Goal: Check status: Check status

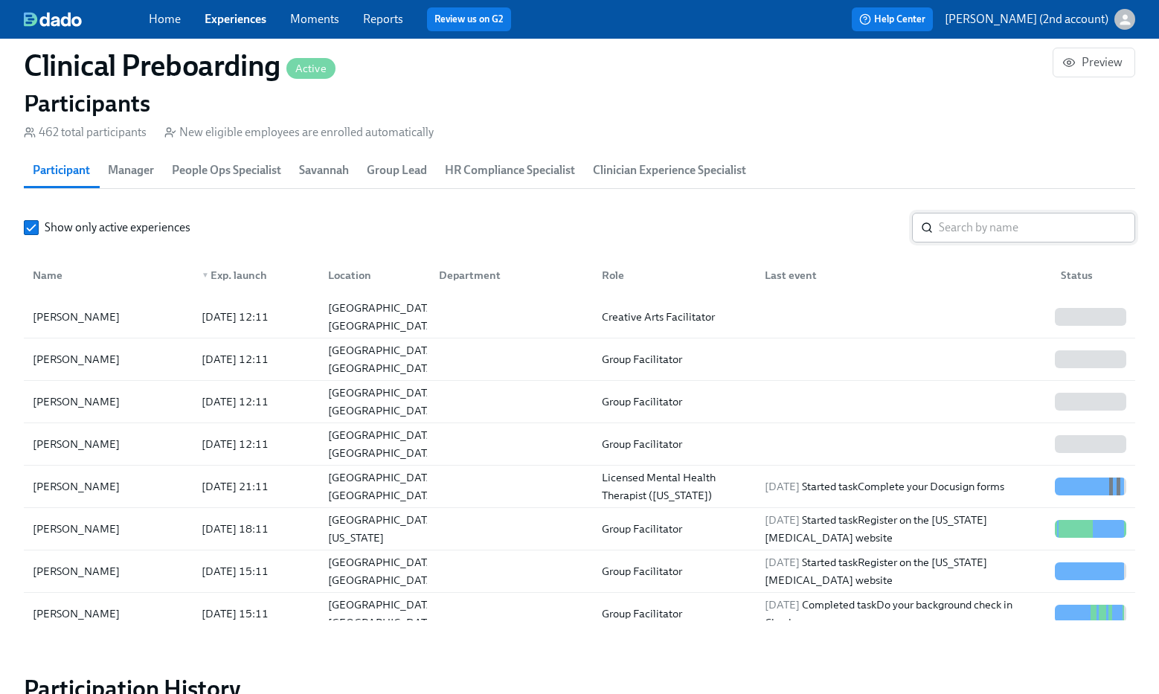
click at [1008, 228] on input "search" at bounding box center [1037, 228] width 196 height 30
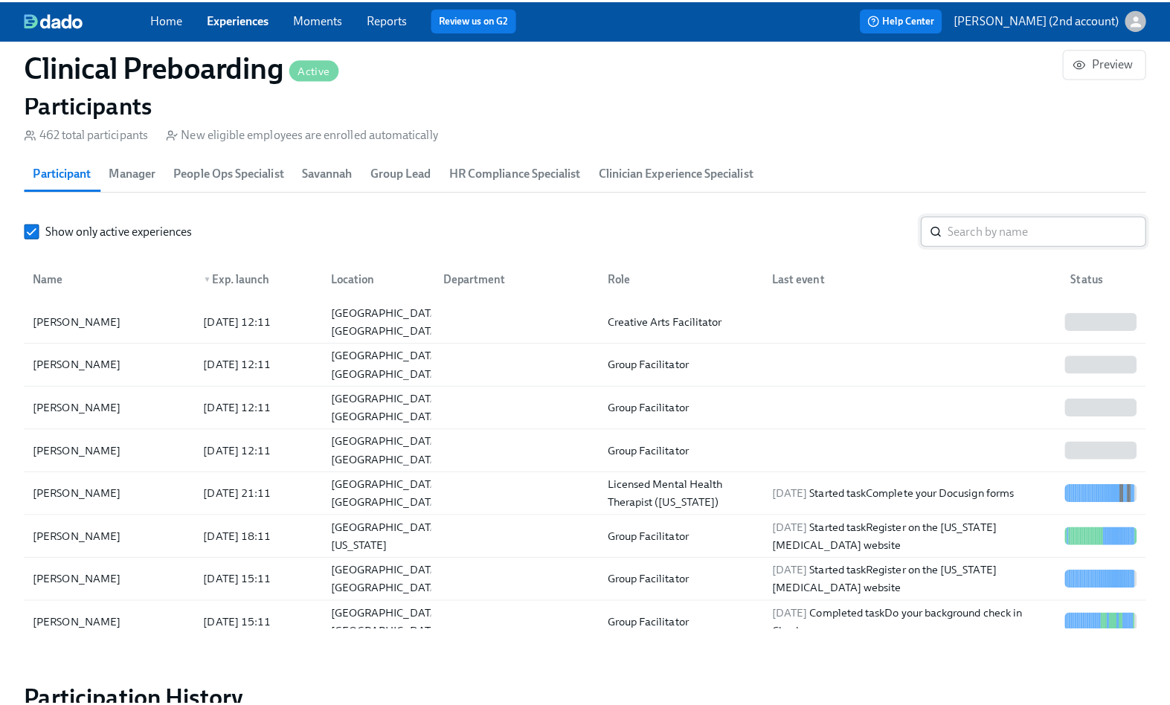
scroll to position [0, 18390]
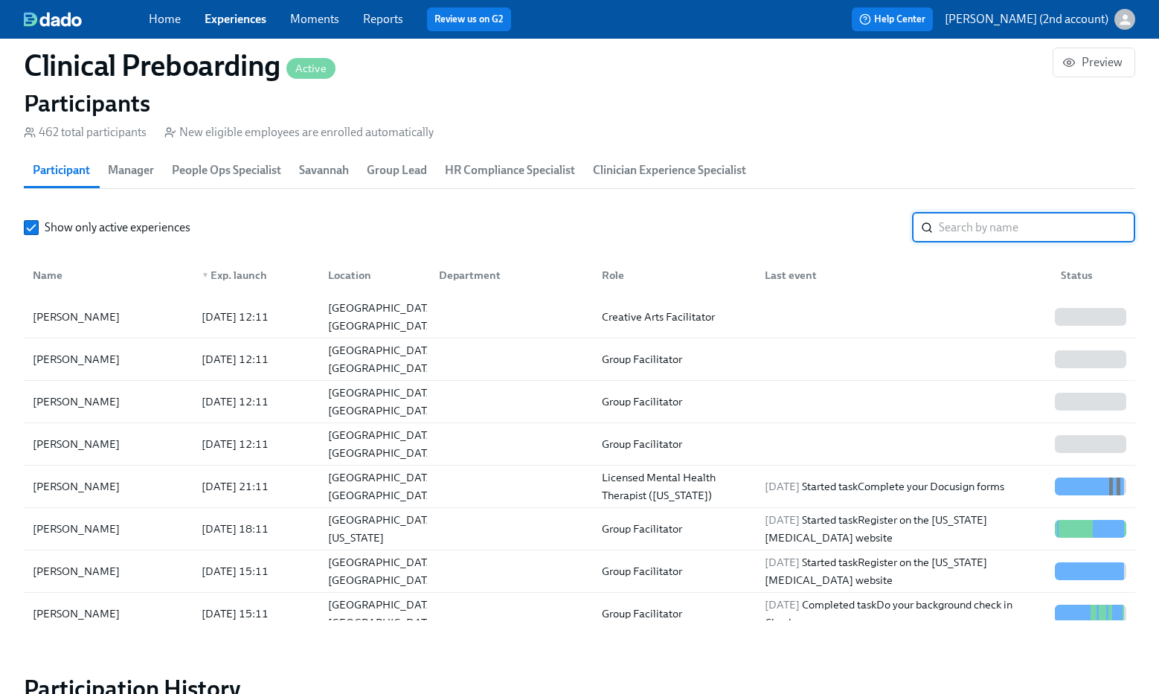
paste input "[PERSON_NAME]"
type input "[PERSON_NAME]"
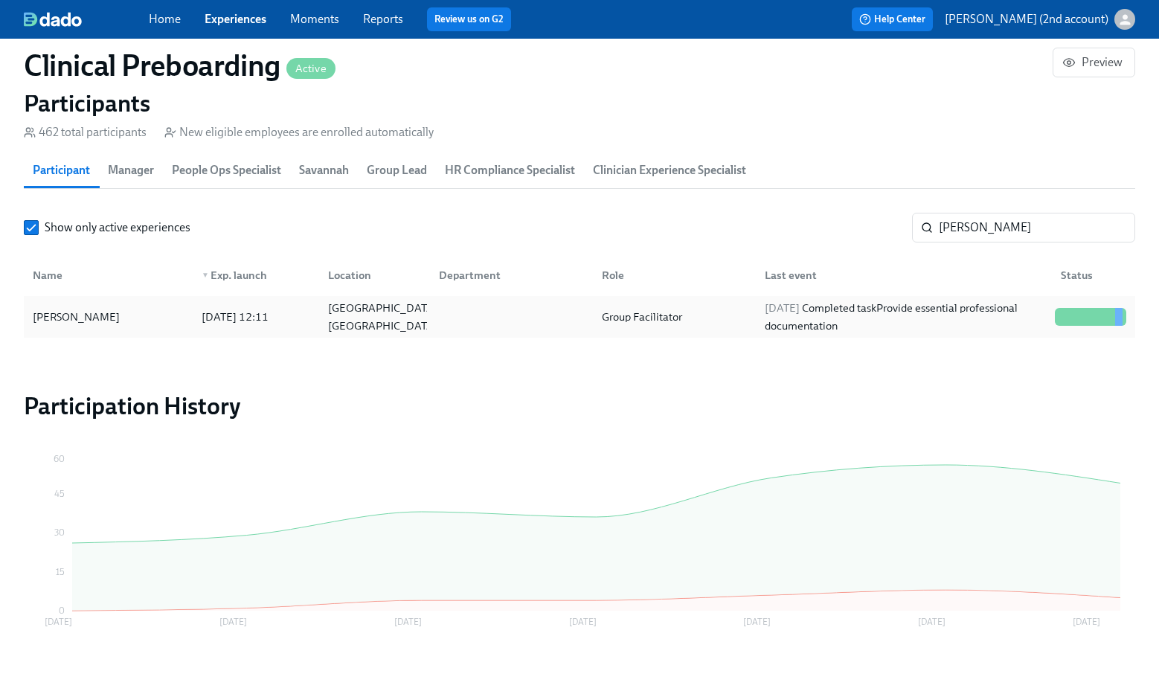
click at [969, 299] on div "[DATE] Completed task Provide essential professional documentation" at bounding box center [904, 317] width 290 height 36
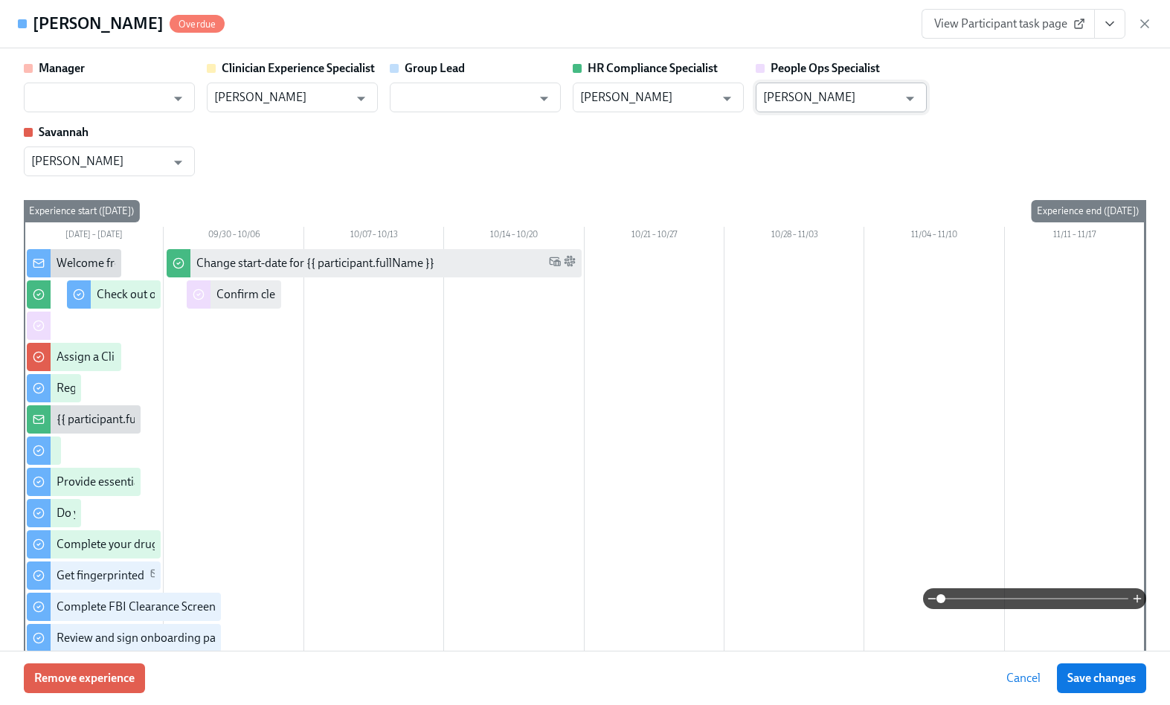
click at [854, 108] on input "[PERSON_NAME]" at bounding box center [830, 98] width 135 height 30
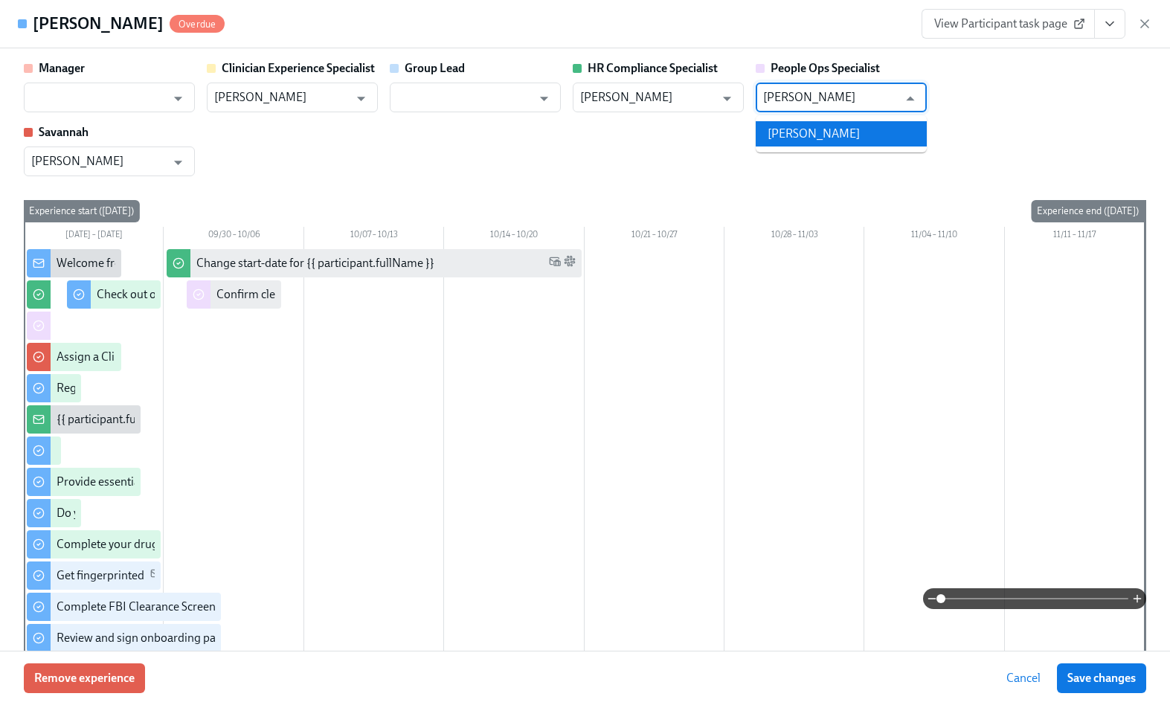
click at [842, 128] on li "[PERSON_NAME]" at bounding box center [841, 133] width 171 height 25
type input "[PERSON_NAME]"
click at [1091, 671] on span "Save changes" at bounding box center [1102, 678] width 68 height 15
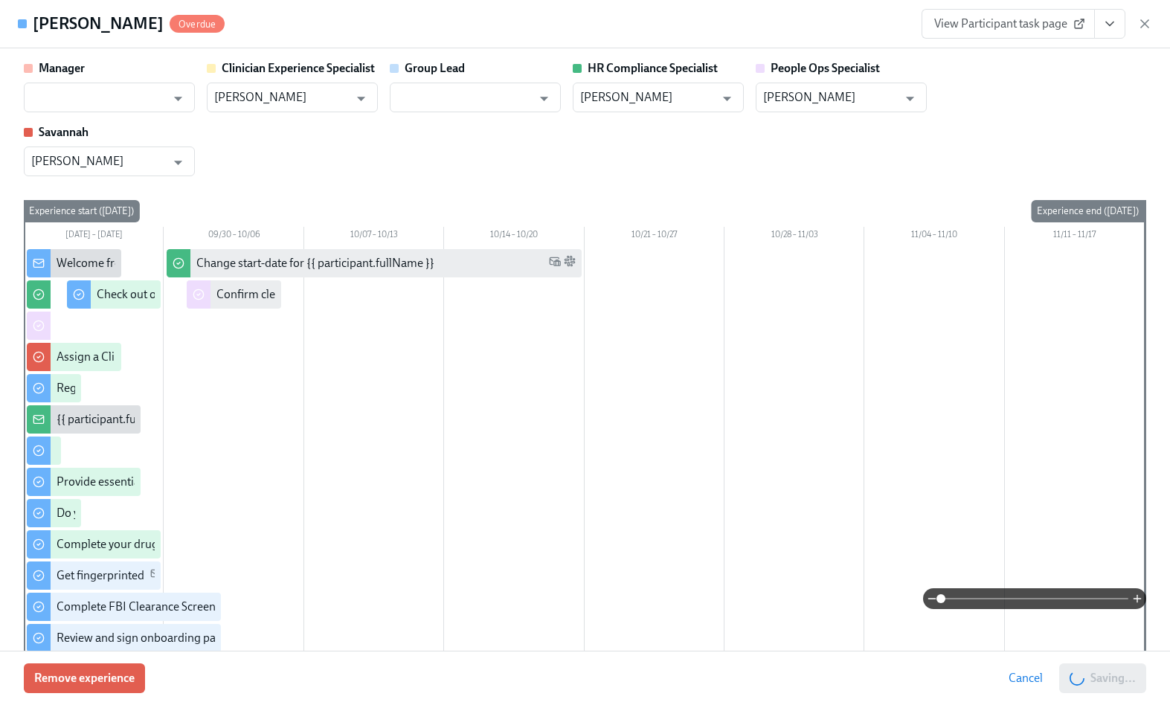
type input "[PERSON_NAME]"
click at [1145, 23] on icon "button" at bounding box center [1144, 23] width 7 height 7
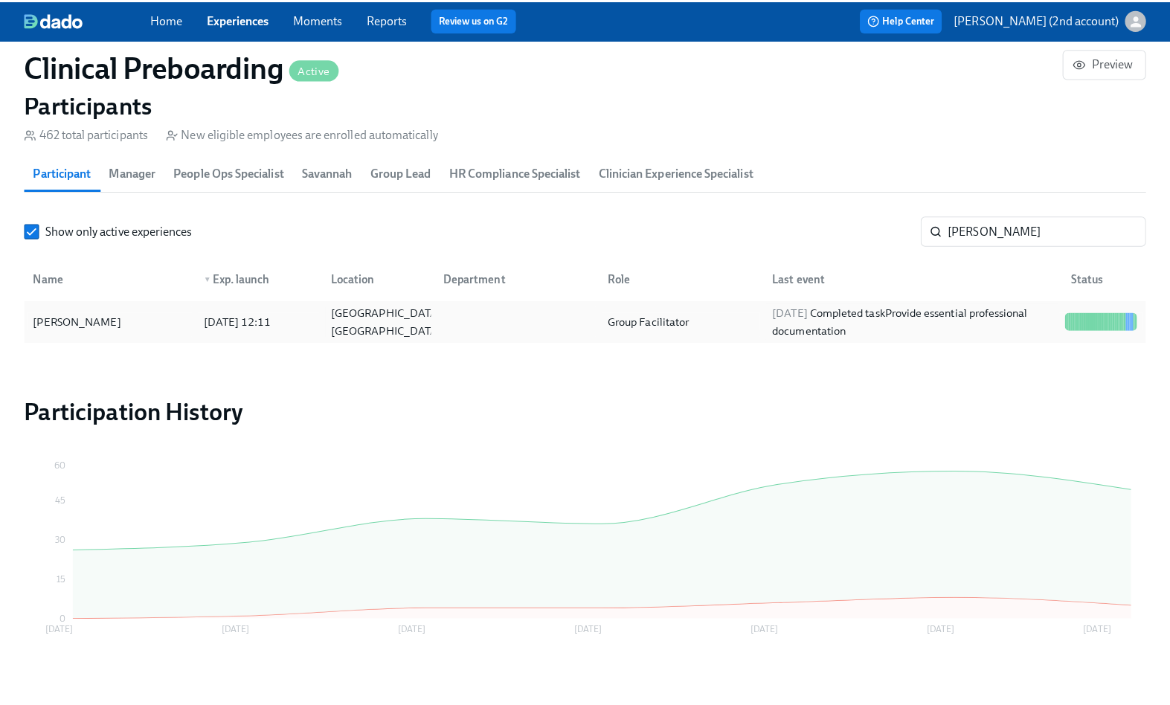
scroll to position [0, 18379]
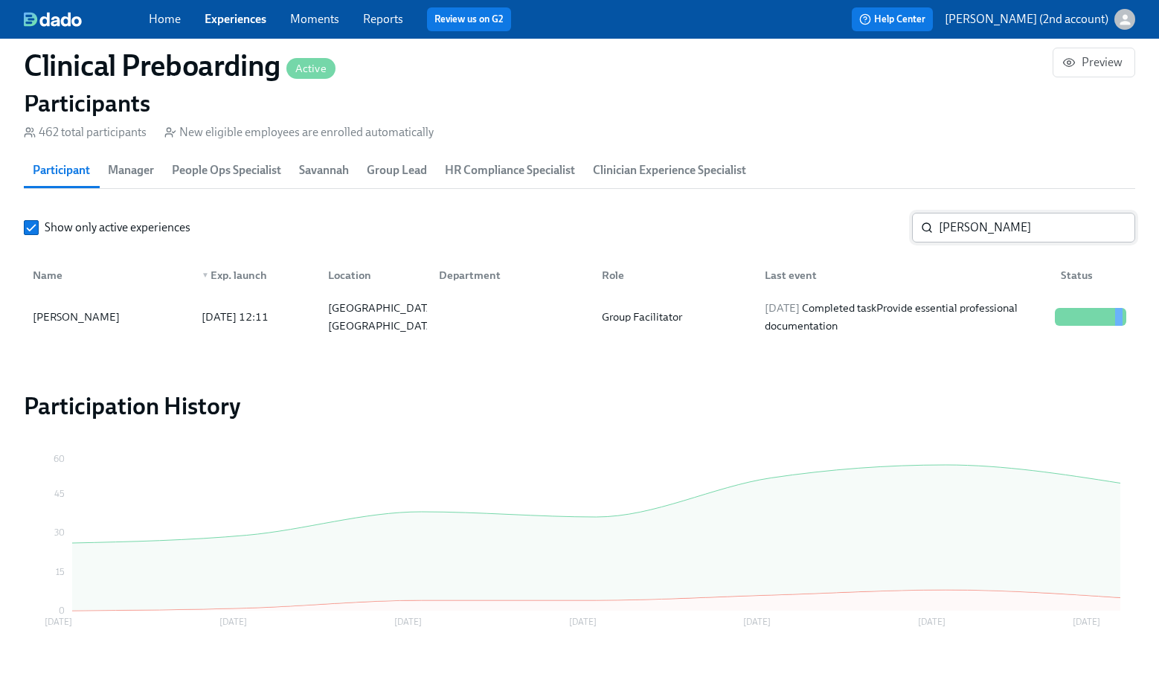
click at [981, 229] on input "[PERSON_NAME]" at bounding box center [1037, 228] width 196 height 30
paste input "[PERSON_NAME]"
click at [982, 310] on div "[DATE] Completed task Do your background check in Checkr" at bounding box center [904, 317] width 290 height 36
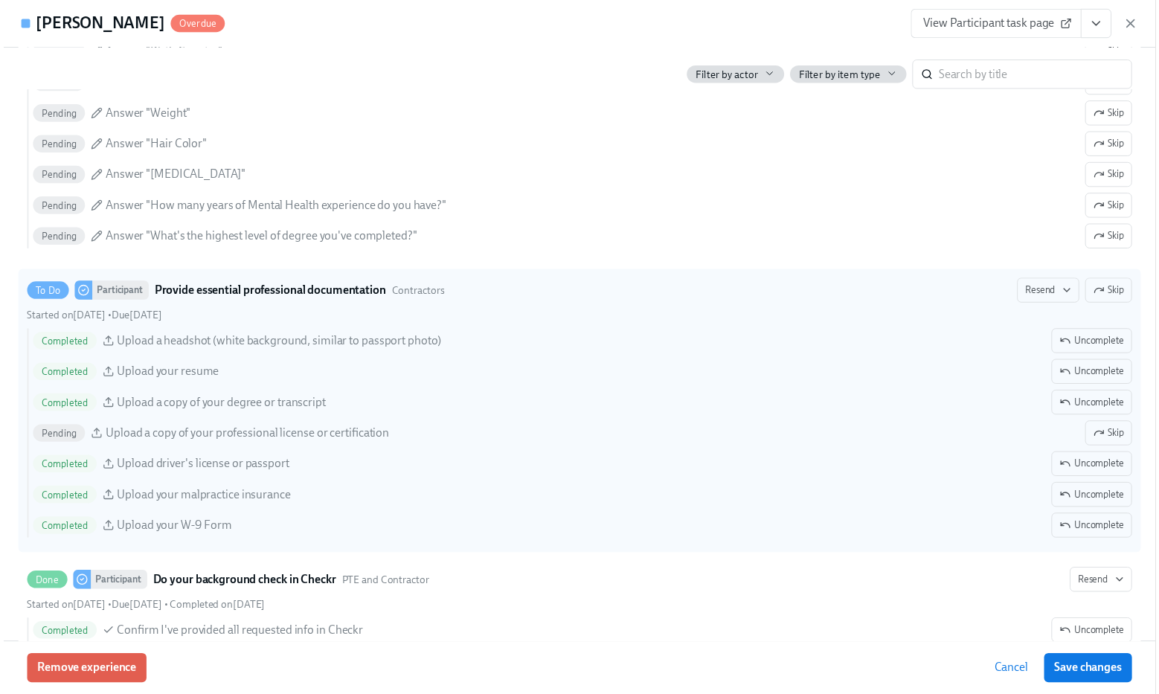
scroll to position [0, 18390]
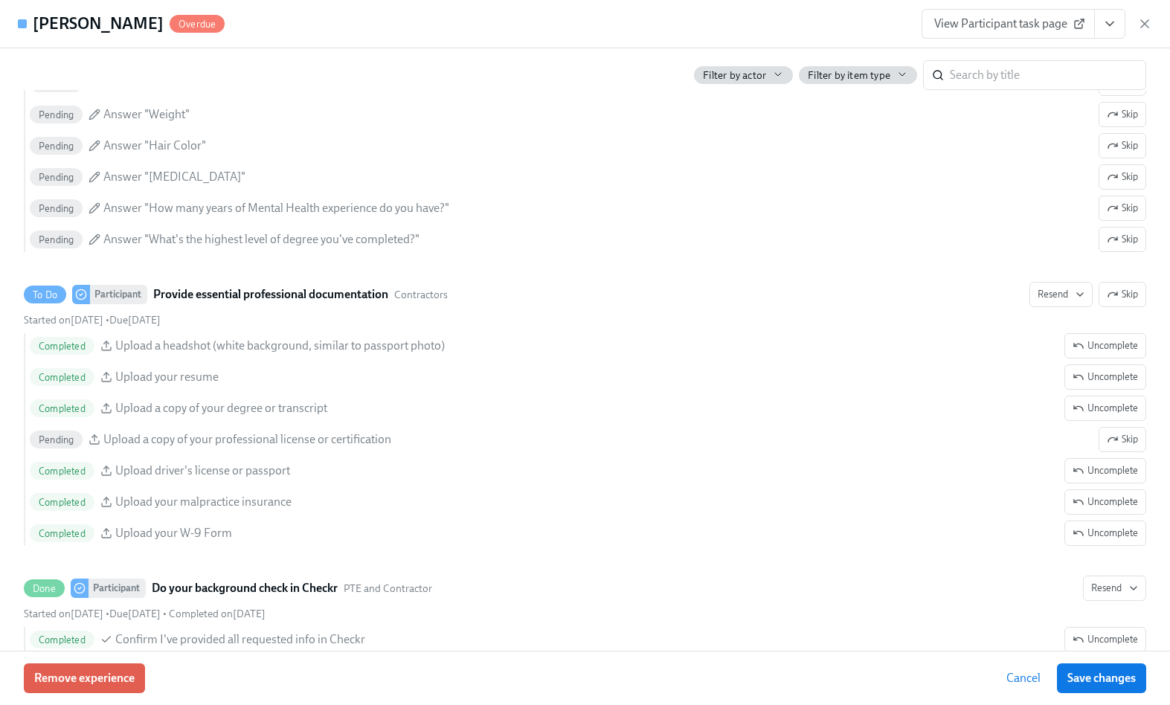
click at [1132, 16] on div "View Participant task page" at bounding box center [1037, 24] width 231 height 30
click at [1141, 23] on icon "button" at bounding box center [1145, 23] width 15 height 15
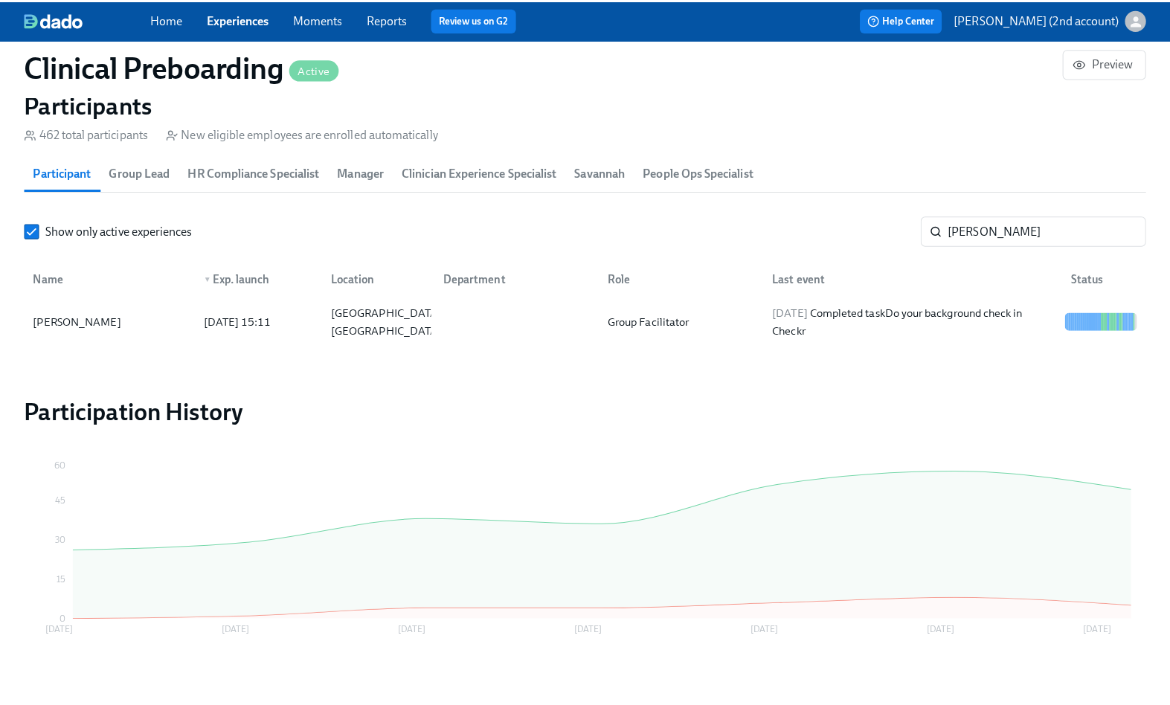
scroll to position [0, 18379]
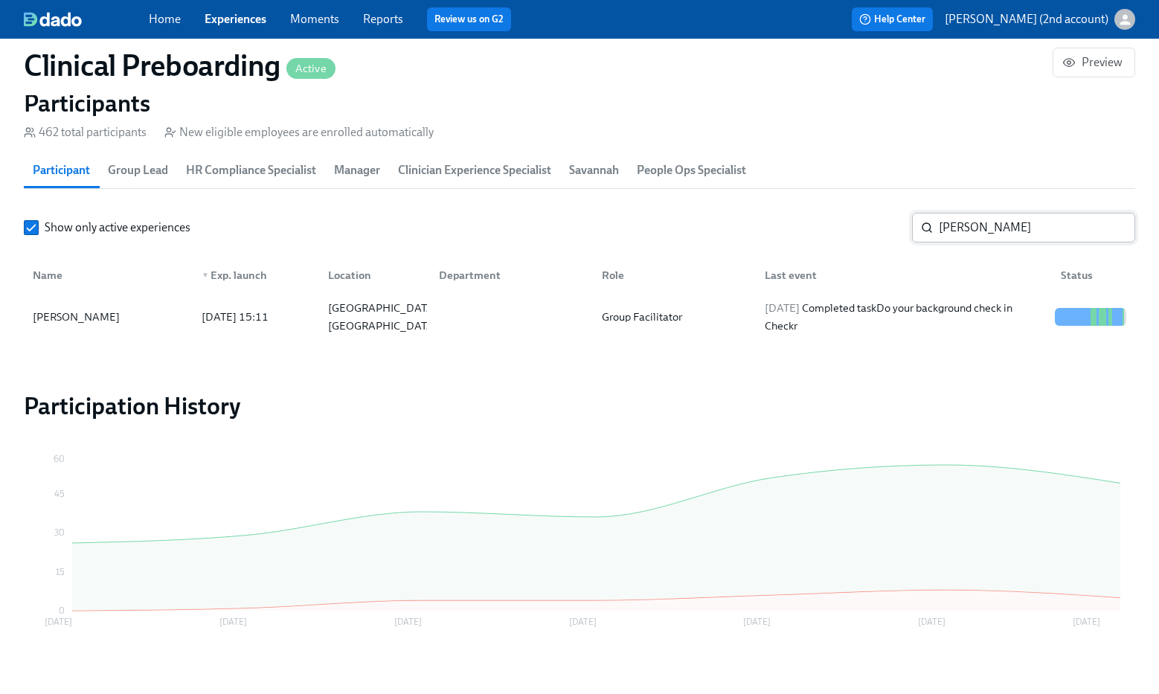
click at [946, 228] on input "[PERSON_NAME]" at bounding box center [1037, 228] width 196 height 30
paste input "[PERSON_NAME]"
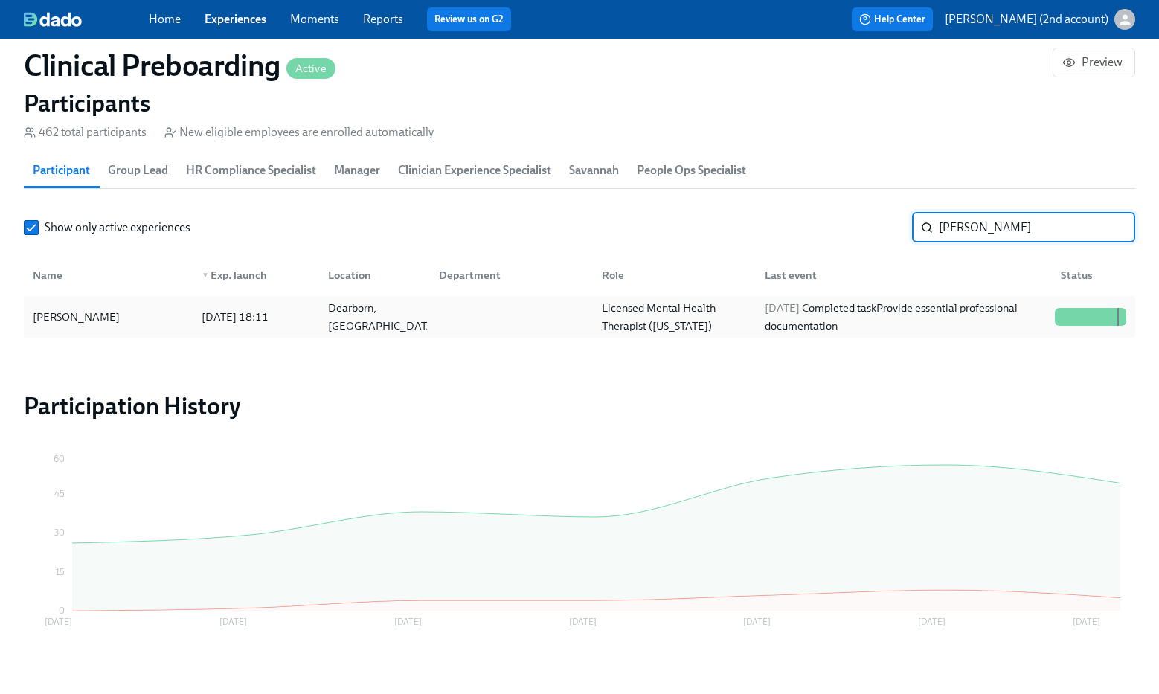
click at [914, 315] on div "[DATE] Completed task Provide essential professional documentation" at bounding box center [904, 317] width 290 height 36
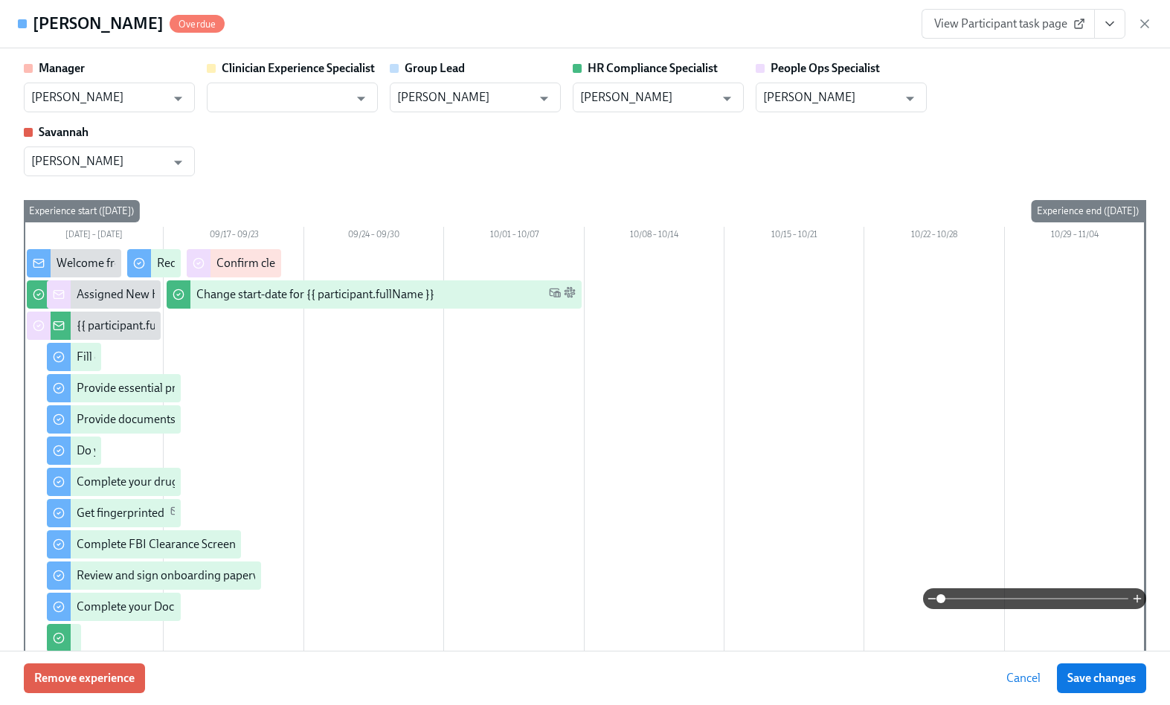
click at [1103, 28] on icon "View task page" at bounding box center [1110, 23] width 15 height 15
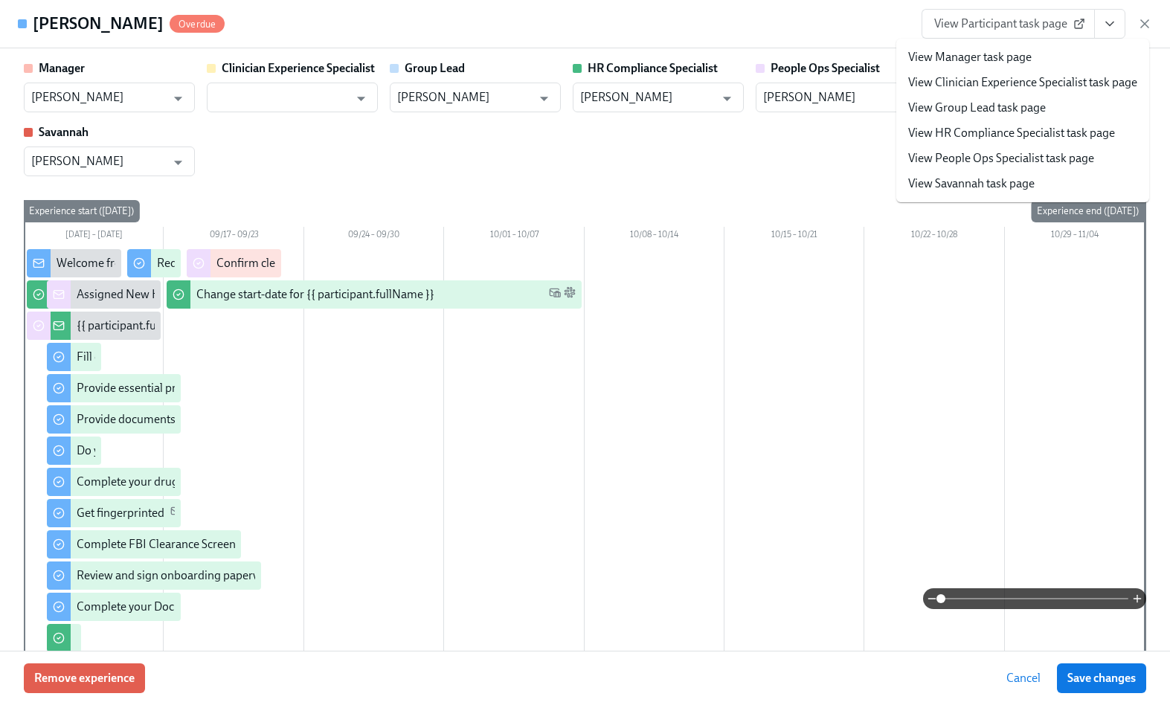
click at [1014, 153] on link "View People Ops Specialist task page" at bounding box center [1001, 158] width 186 height 16
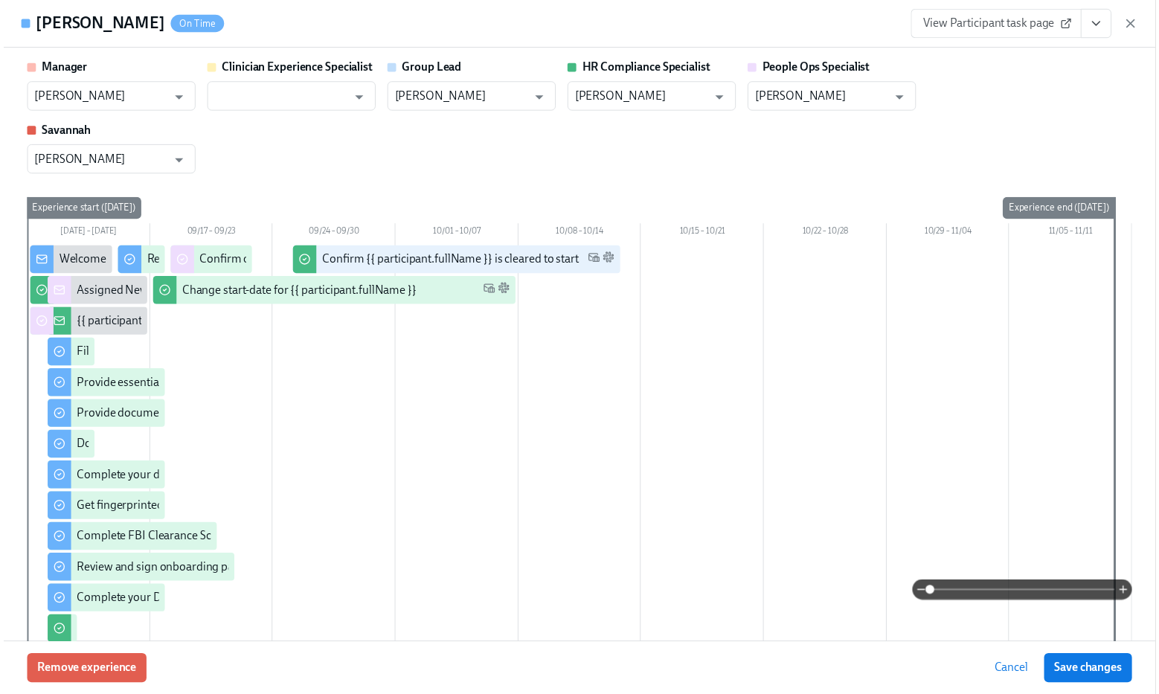
scroll to position [0, 18390]
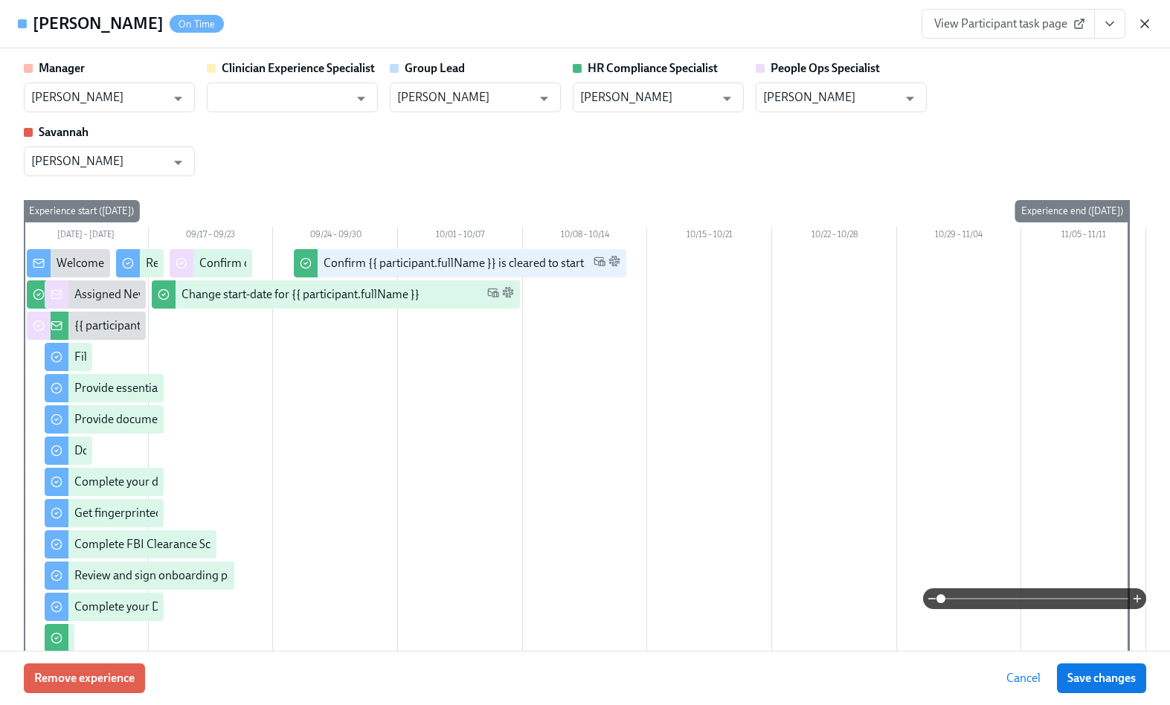
click at [1141, 25] on icon "button" at bounding box center [1145, 23] width 15 height 15
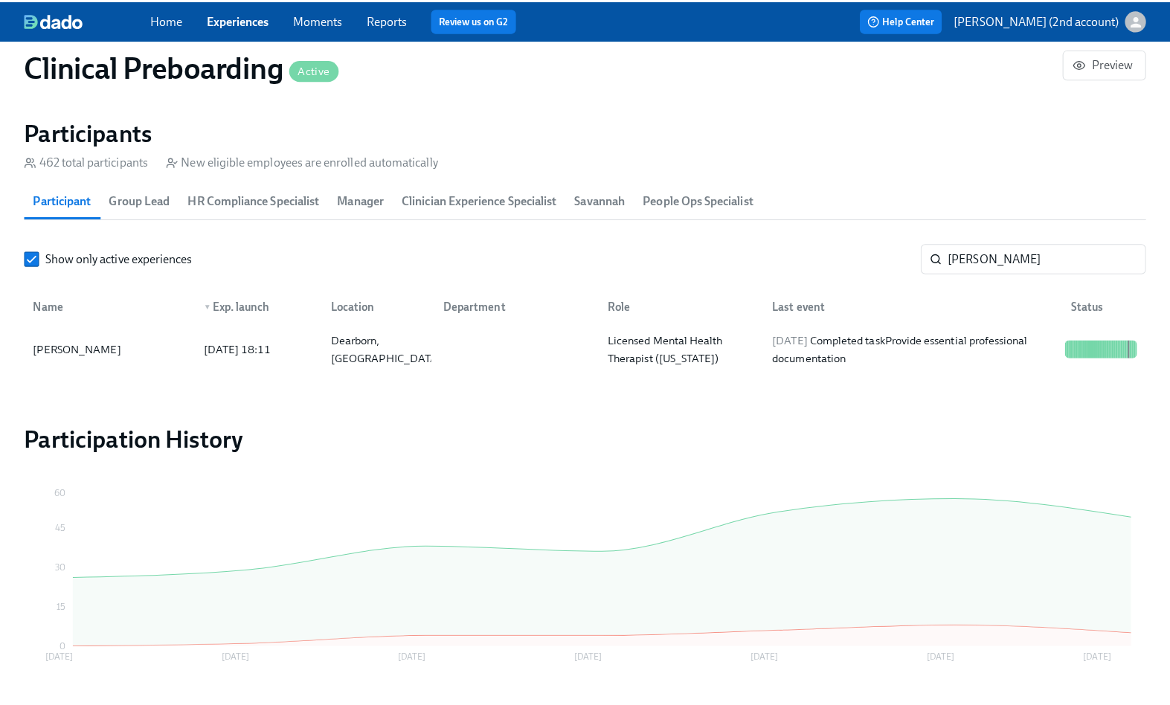
scroll to position [0, 18379]
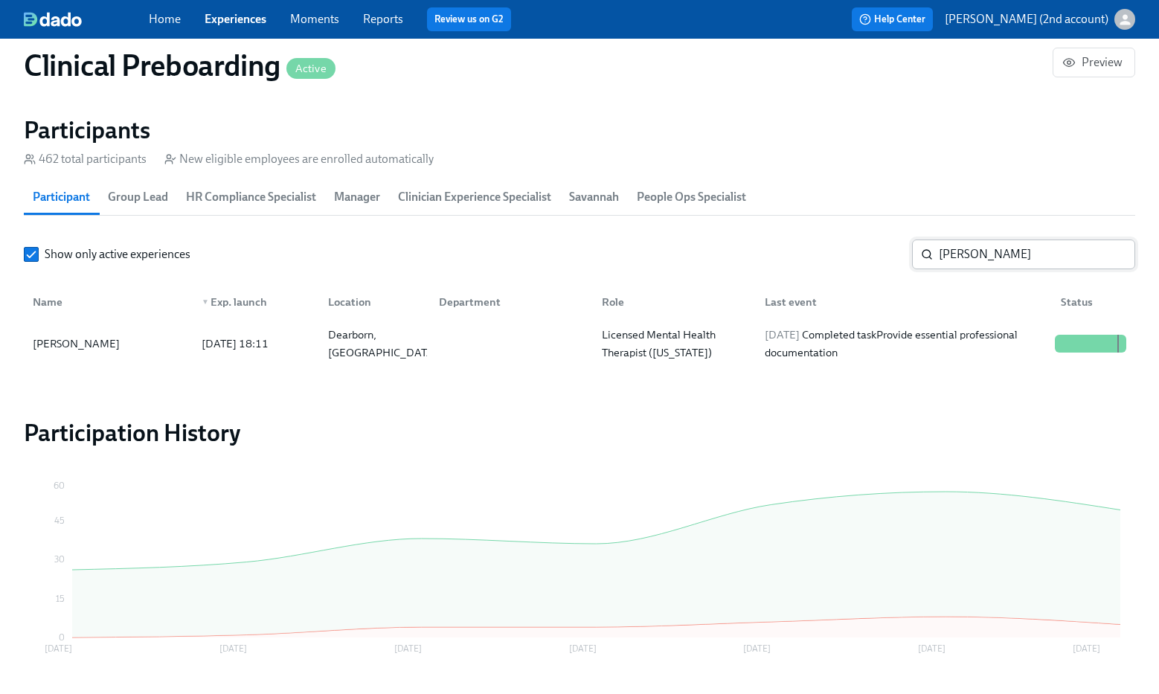
click at [1004, 255] on input "[PERSON_NAME]" at bounding box center [1037, 255] width 196 height 30
click at [1004, 254] on input "[PERSON_NAME]" at bounding box center [1037, 255] width 196 height 30
paste input "[PERSON_NAME]"
type input "[PERSON_NAME]"
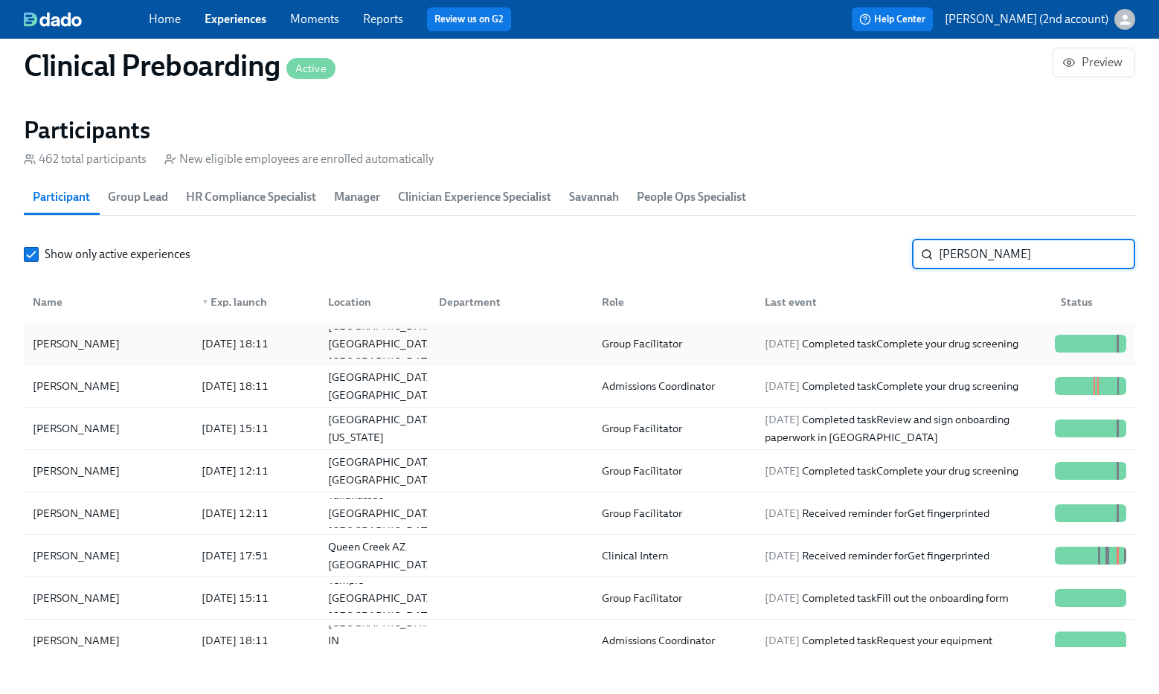
click at [982, 335] on div "[DATE] Completed task Complete your drug screening" at bounding box center [892, 344] width 266 height 18
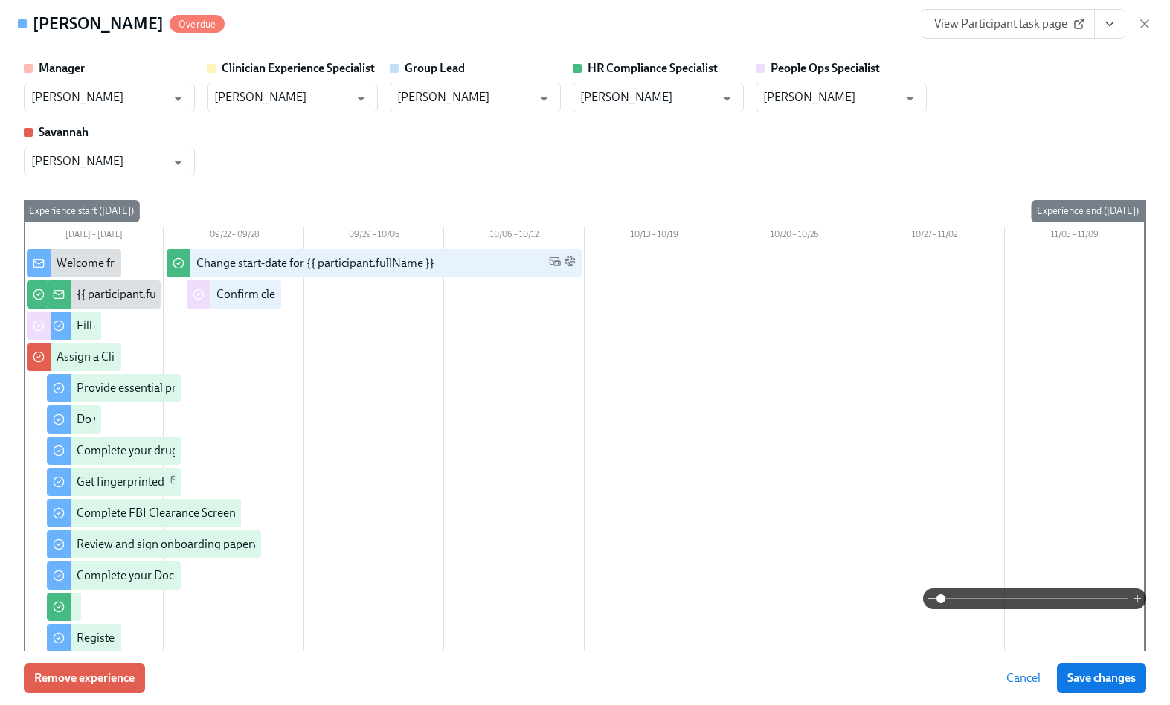
click at [1110, 31] on button "View task page" at bounding box center [1109, 24] width 31 height 30
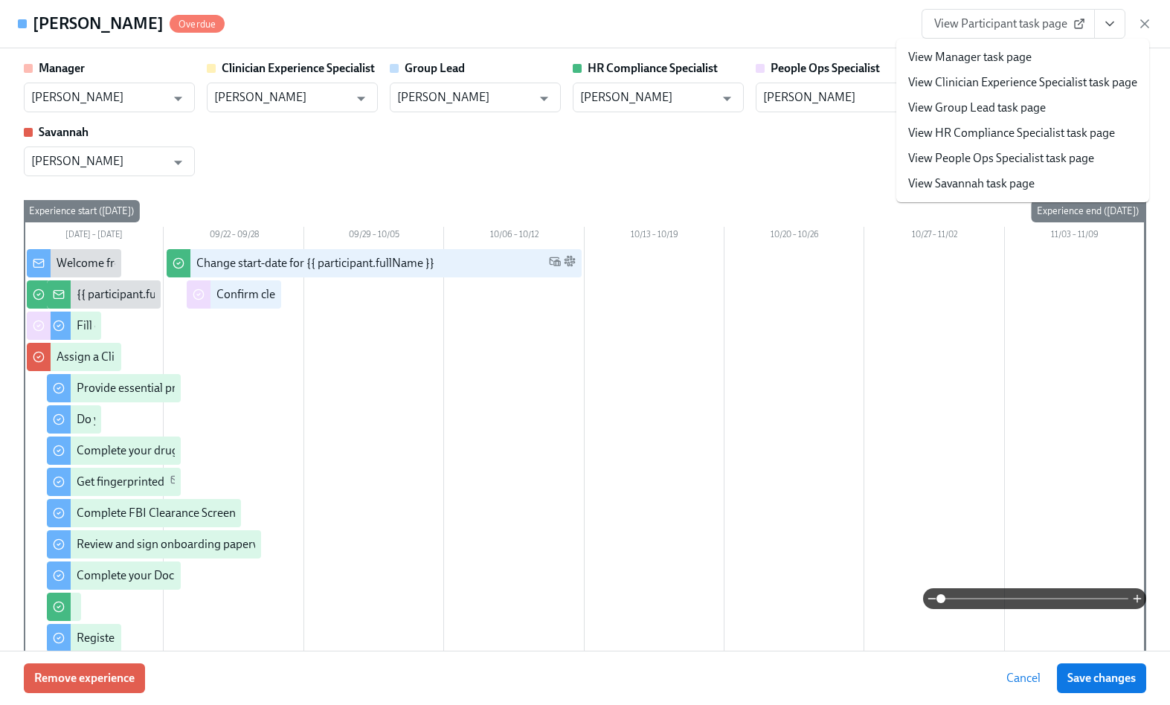
click at [1045, 149] on li "View People Ops Specialist task page" at bounding box center [1022, 158] width 253 height 25
click at [1040, 154] on link "View People Ops Specialist task page" at bounding box center [1001, 158] width 186 height 16
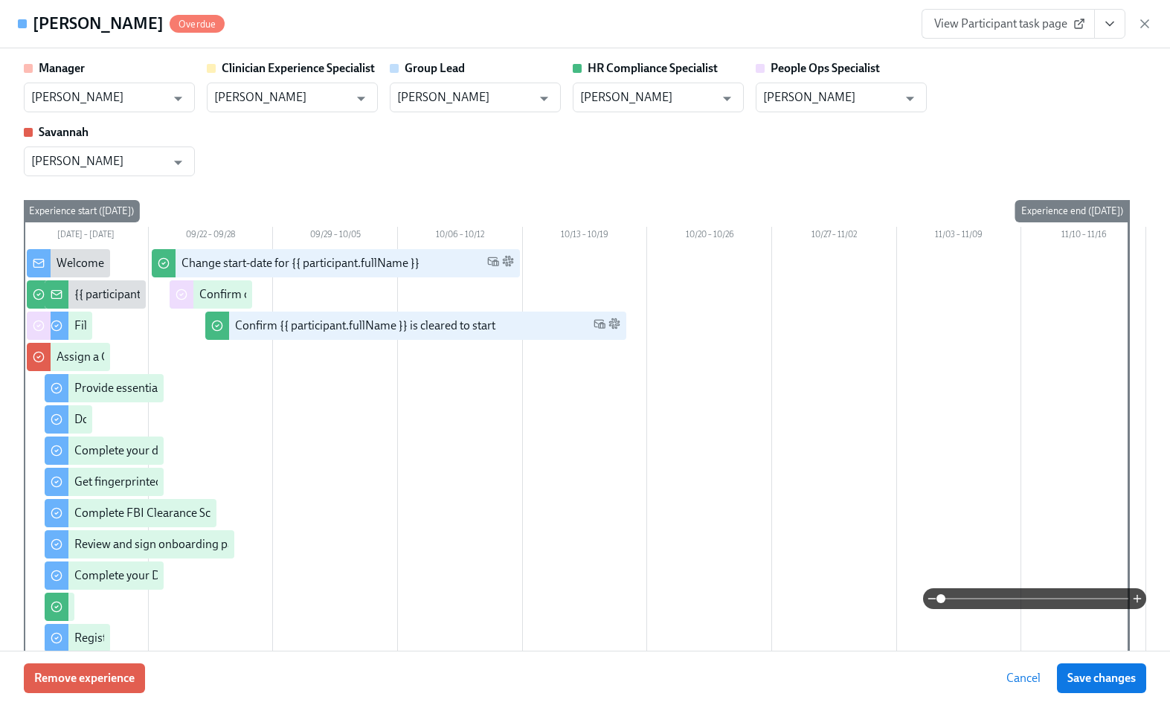
scroll to position [0, 18390]
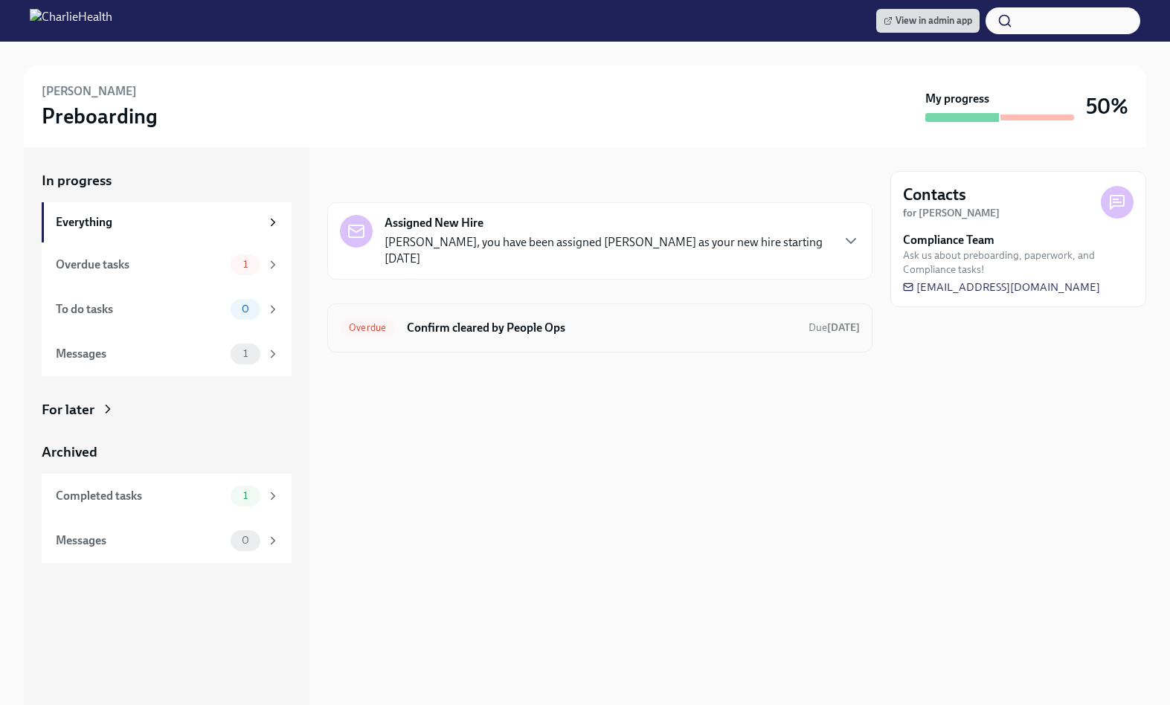
click at [611, 324] on h6 "Confirm cleared by People Ops" at bounding box center [602, 328] width 390 height 16
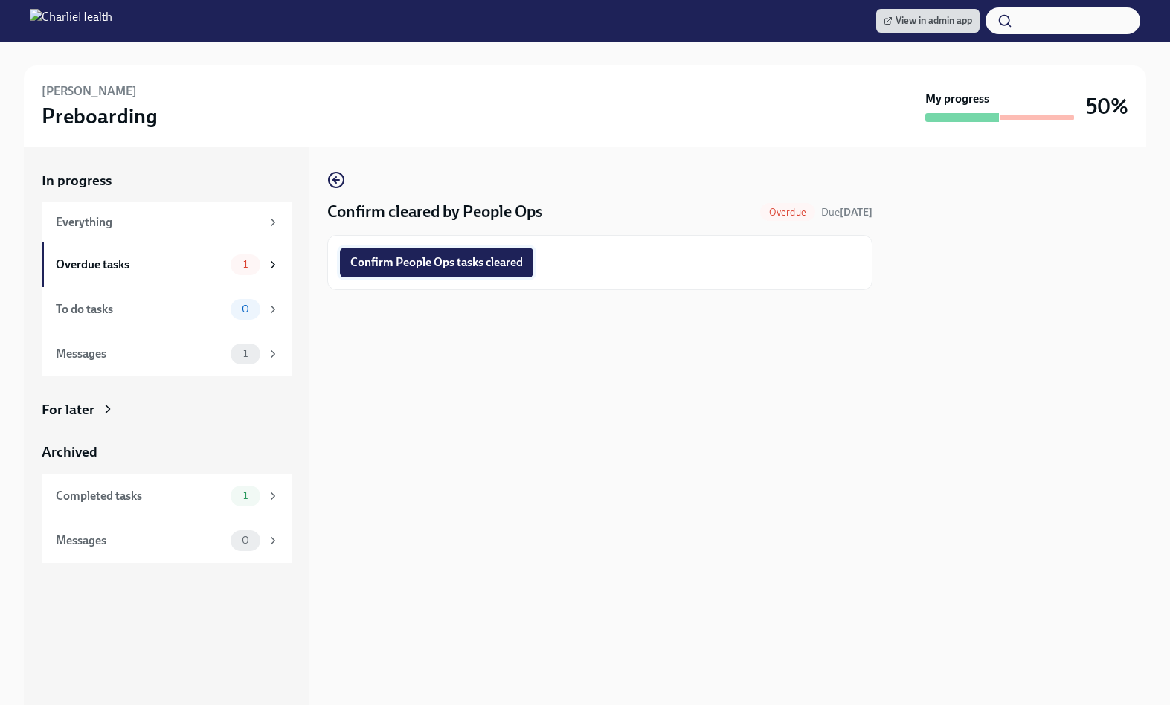
click at [495, 268] on span "Confirm People Ops tasks cleared" at bounding box center [436, 262] width 173 height 15
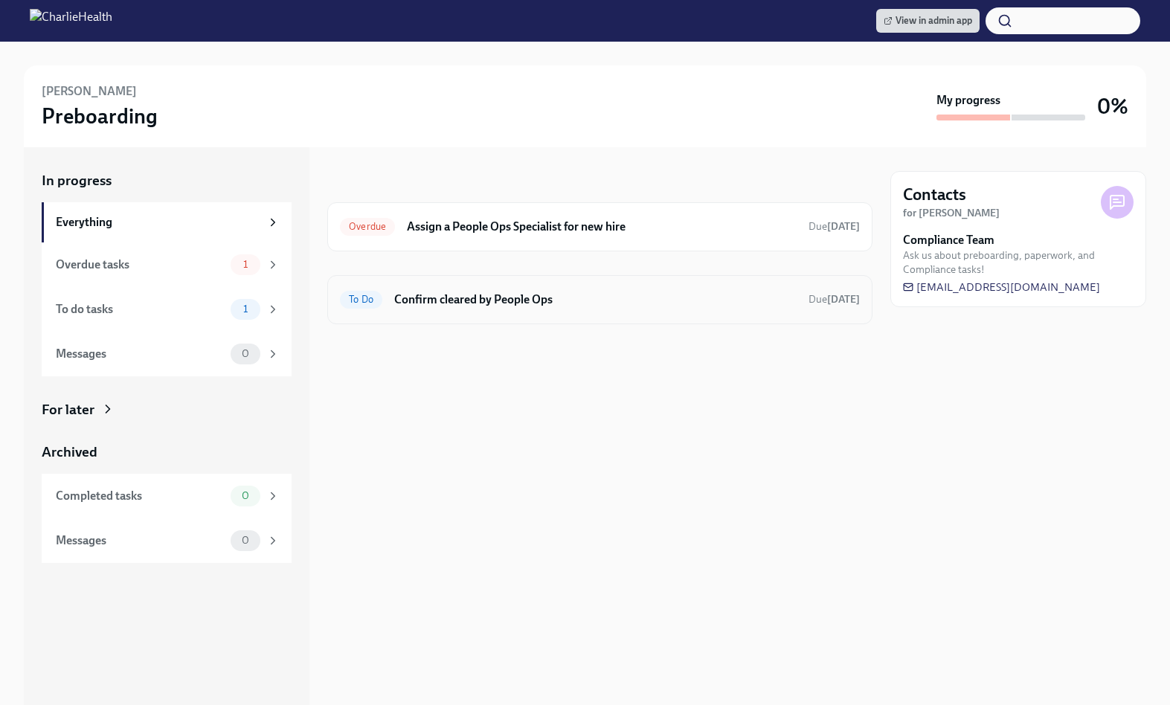
click at [549, 298] on h6 "Confirm cleared by People Ops" at bounding box center [595, 300] width 402 height 16
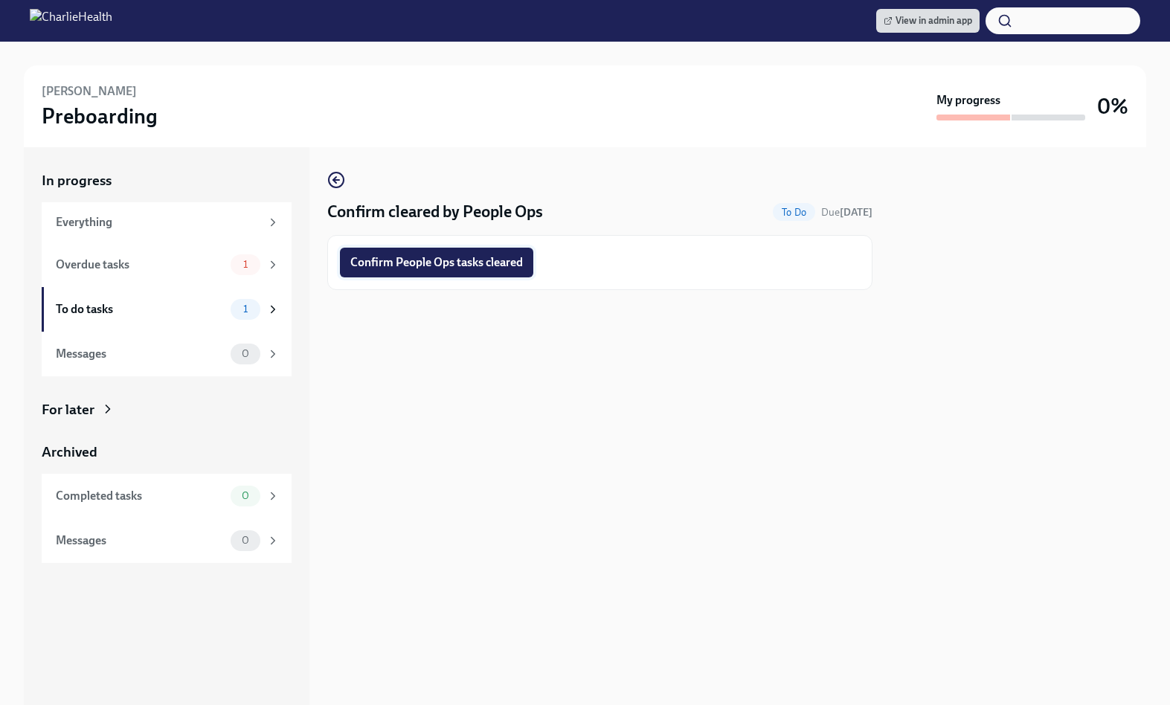
click at [481, 255] on span "Confirm People Ops tasks cleared" at bounding box center [436, 262] width 173 height 15
